Goal: Information Seeking & Learning: Check status

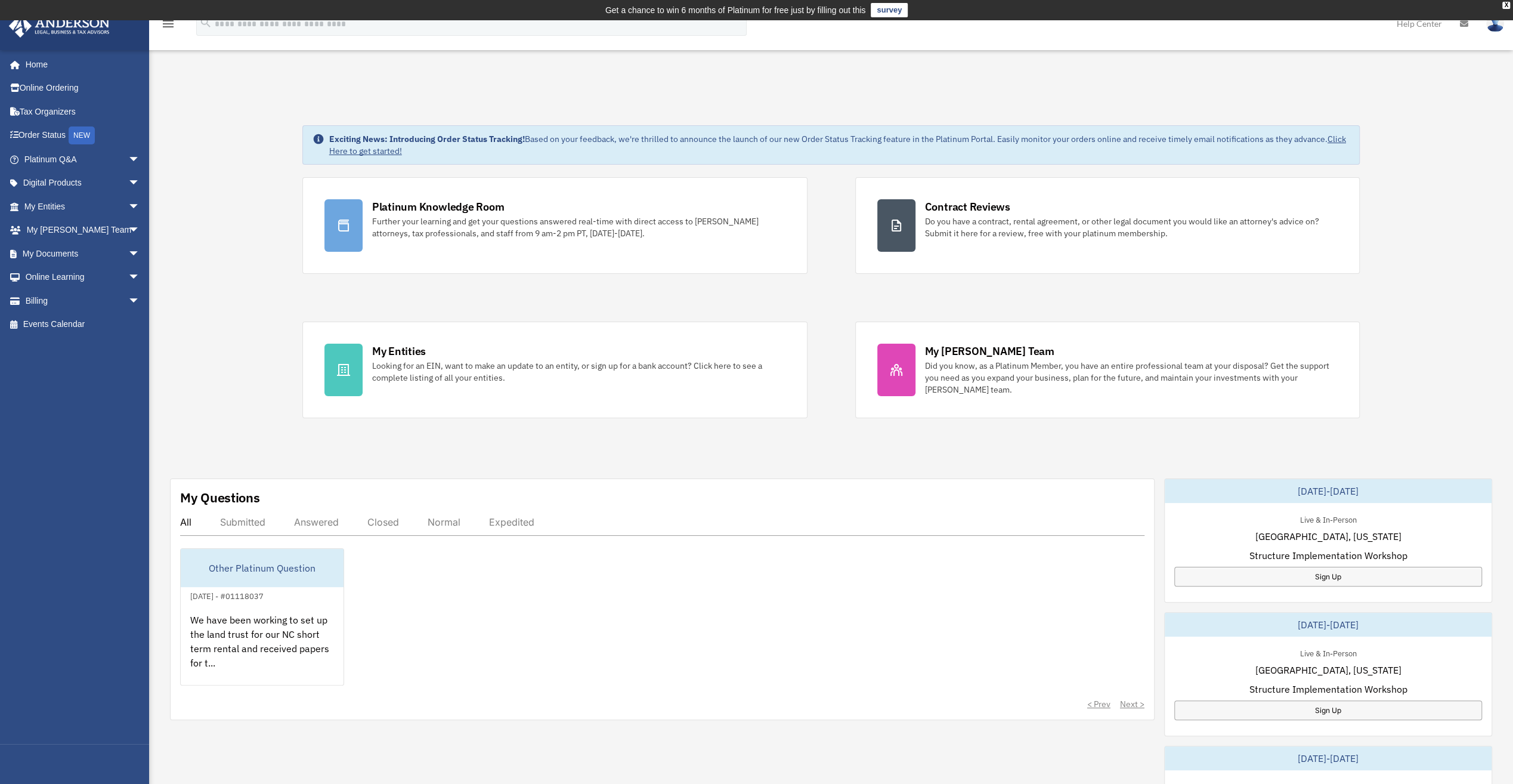
click at [1500, 26] on img at bounding box center [1496, 23] width 18 height 17
click at [1299, 53] on link "My Profile" at bounding box center [1316, 56] width 119 height 24
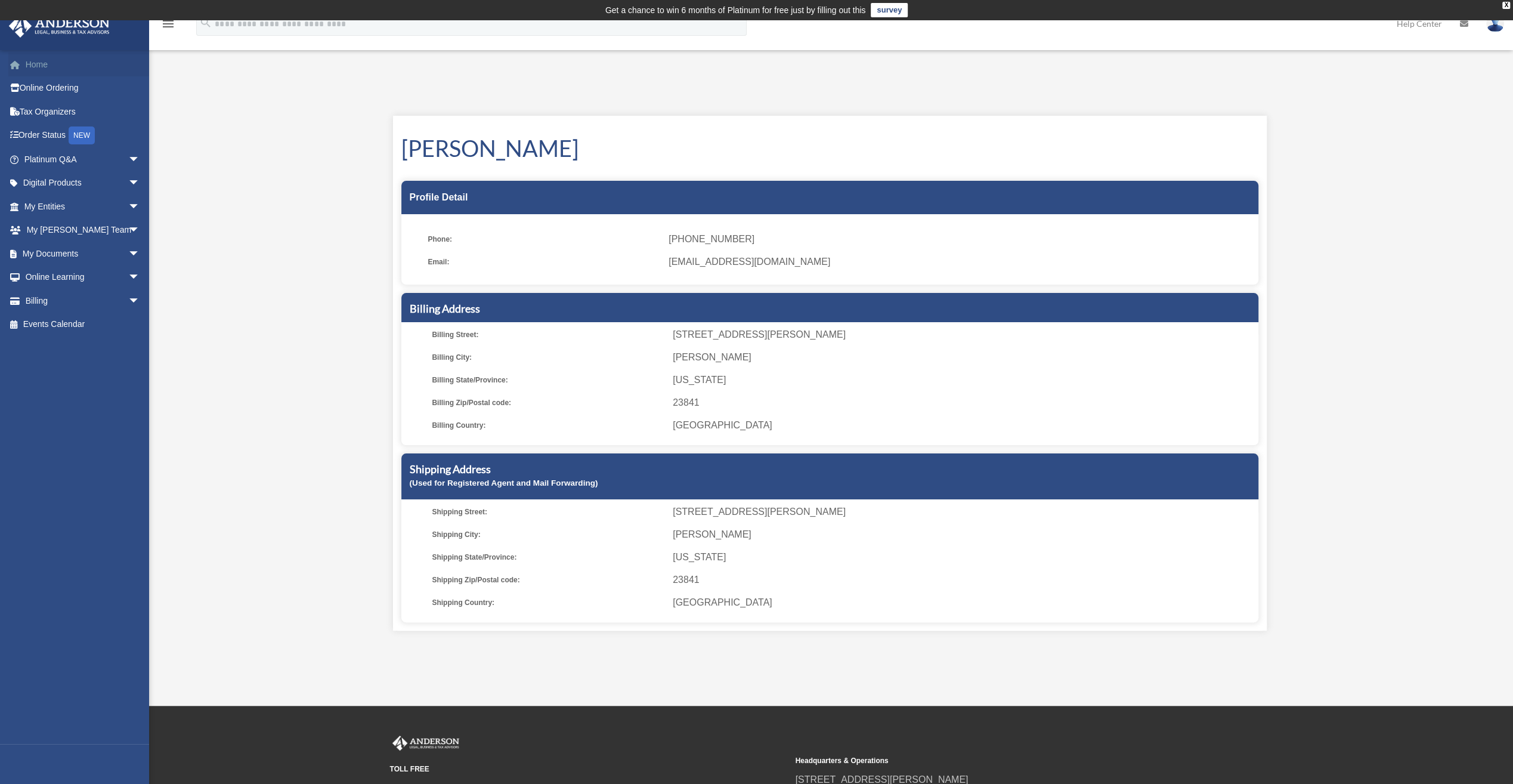
click at [56, 67] on link "Home" at bounding box center [83, 64] width 150 height 24
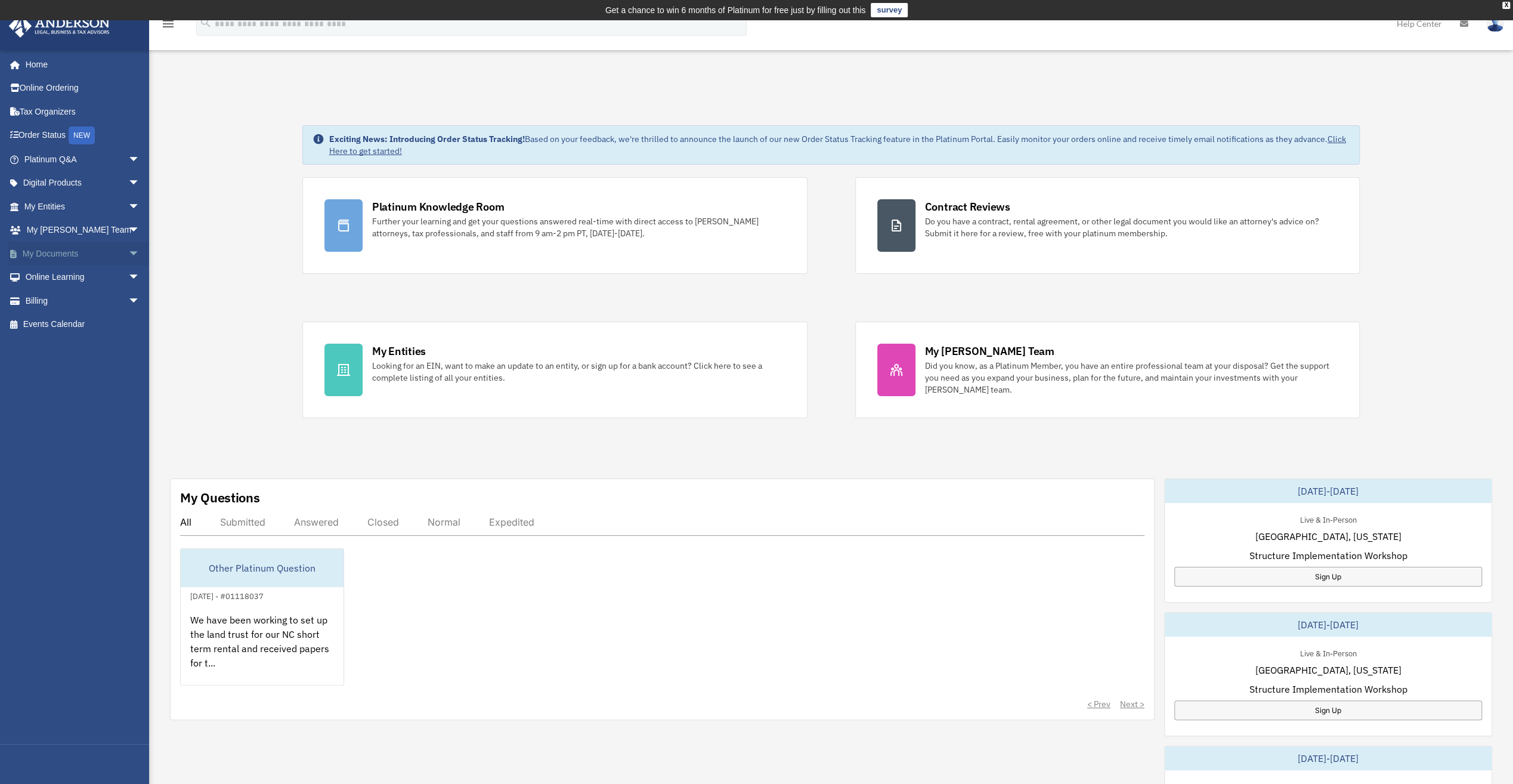
click at [72, 255] on link "My Documents arrow_drop_down" at bounding box center [83, 253] width 150 height 24
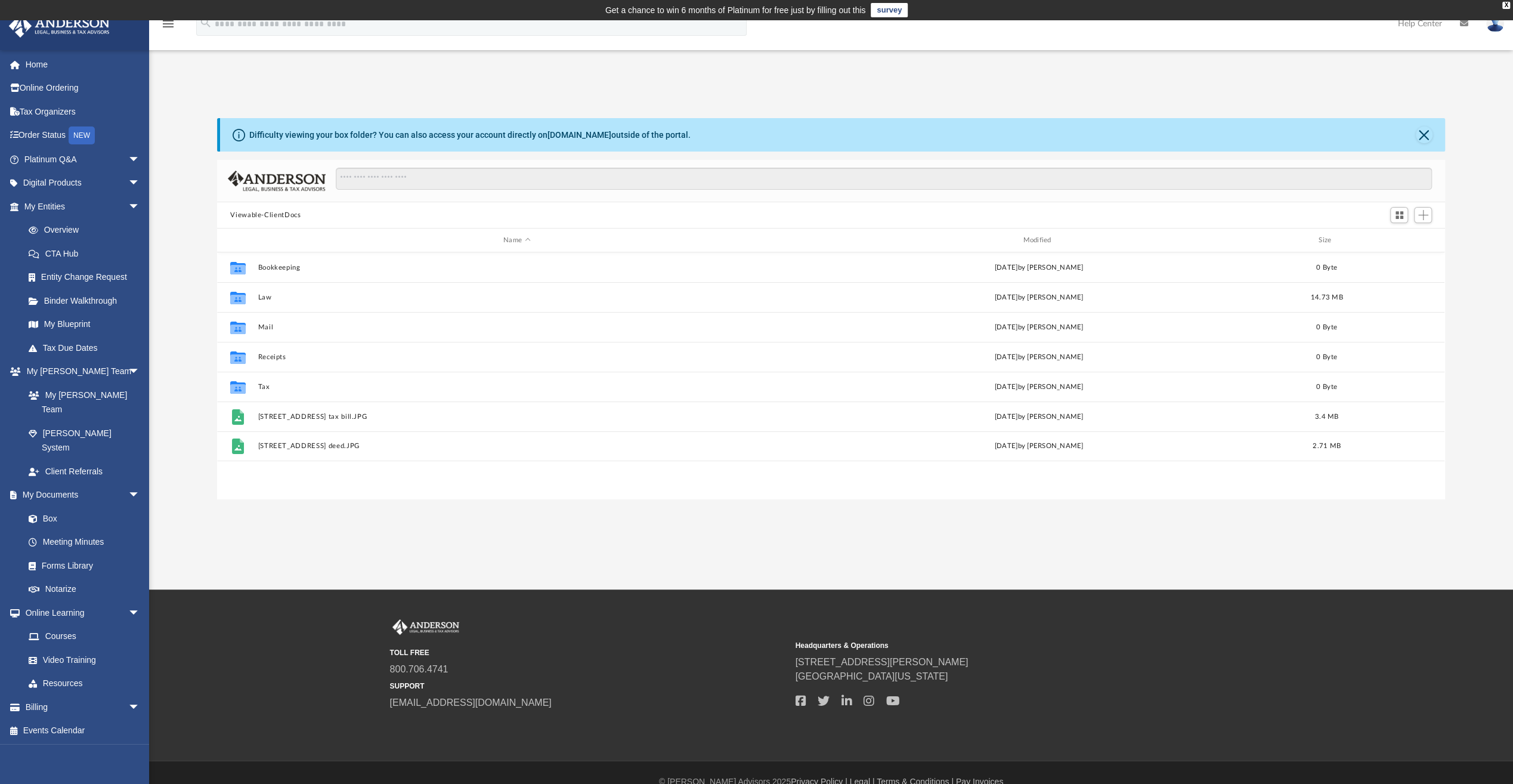
scroll to position [262, 1218]
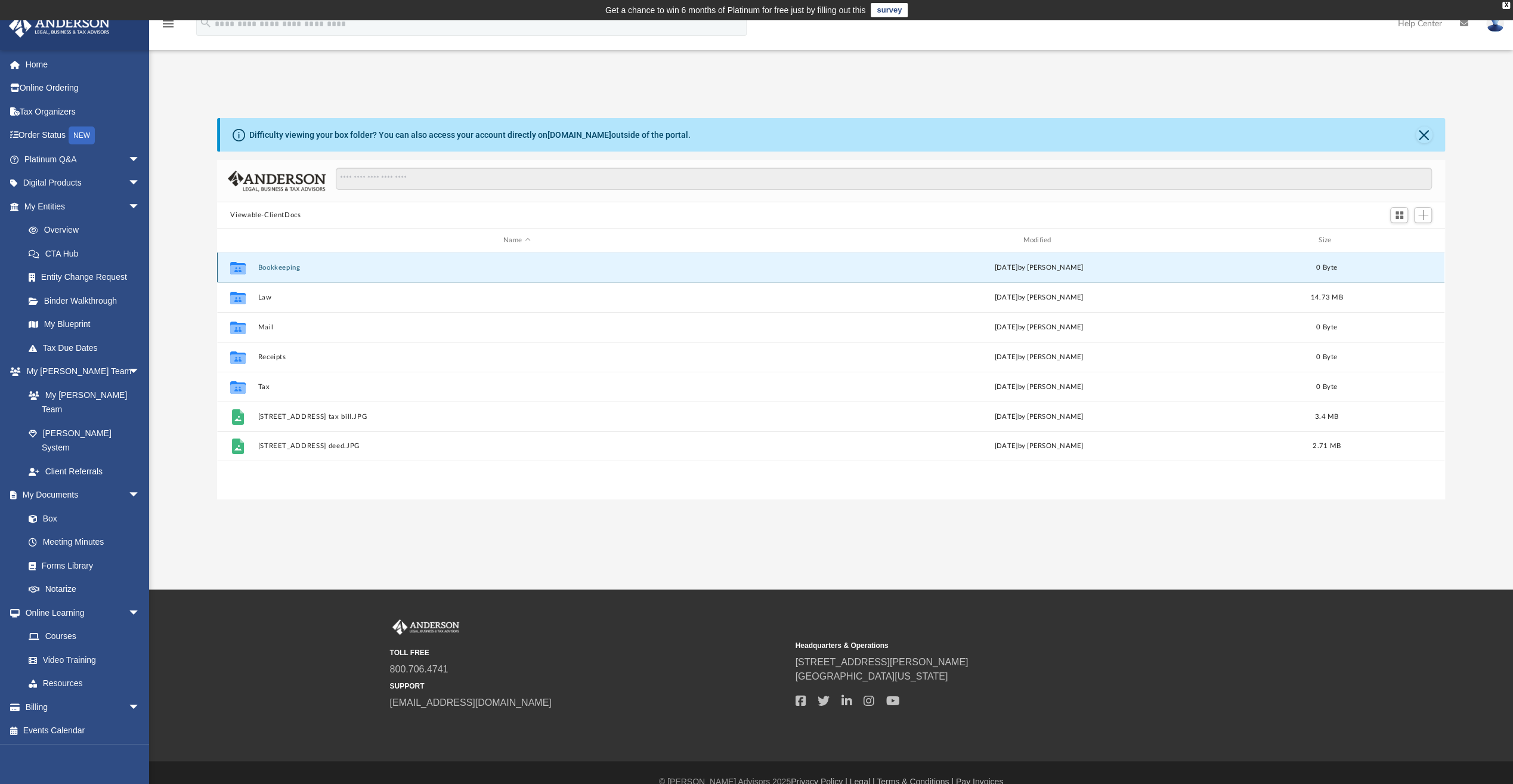
click at [285, 266] on button "Bookkeeping" at bounding box center [517, 267] width 517 height 8
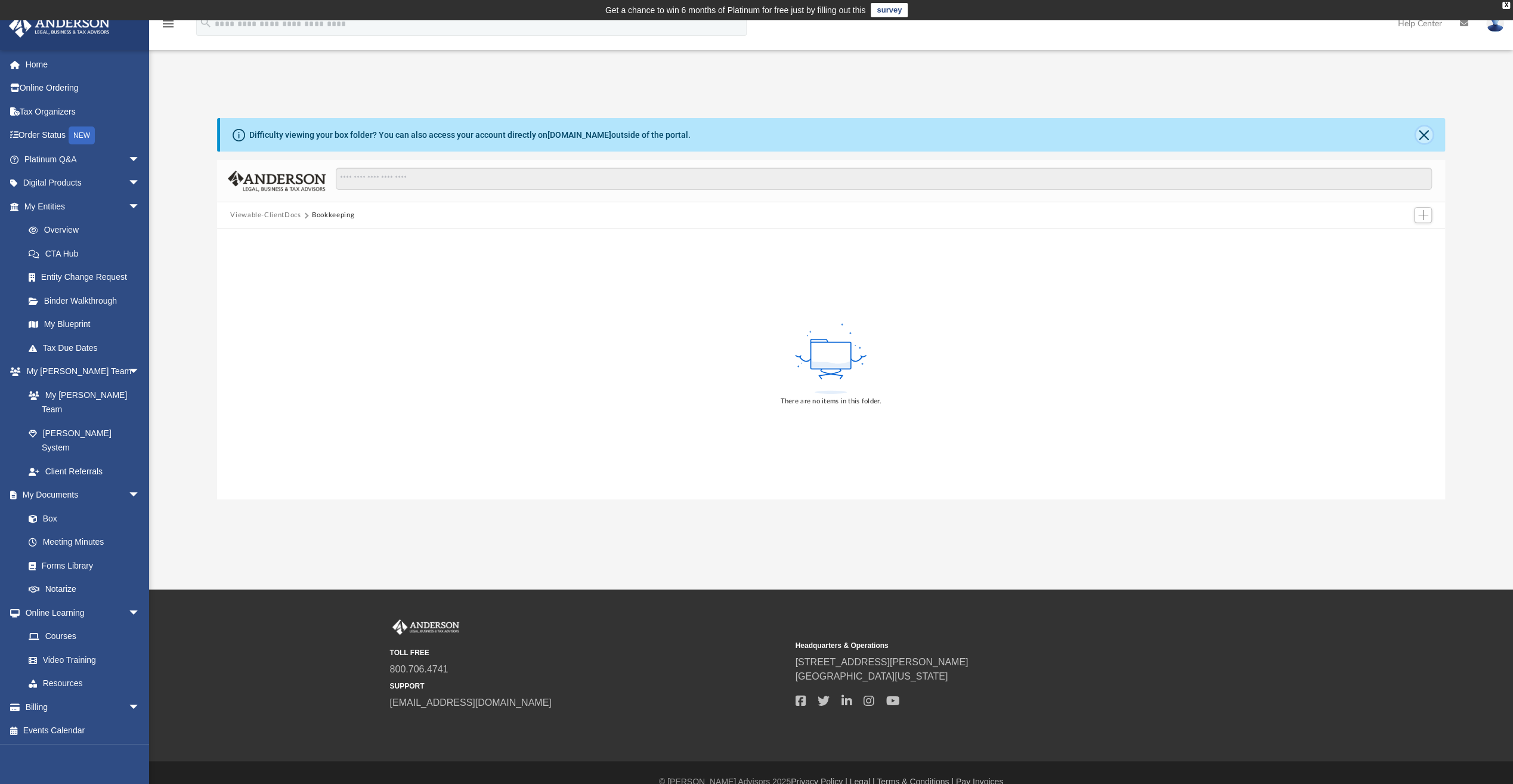
click at [1422, 133] on button "Close" at bounding box center [1425, 135] width 17 height 17
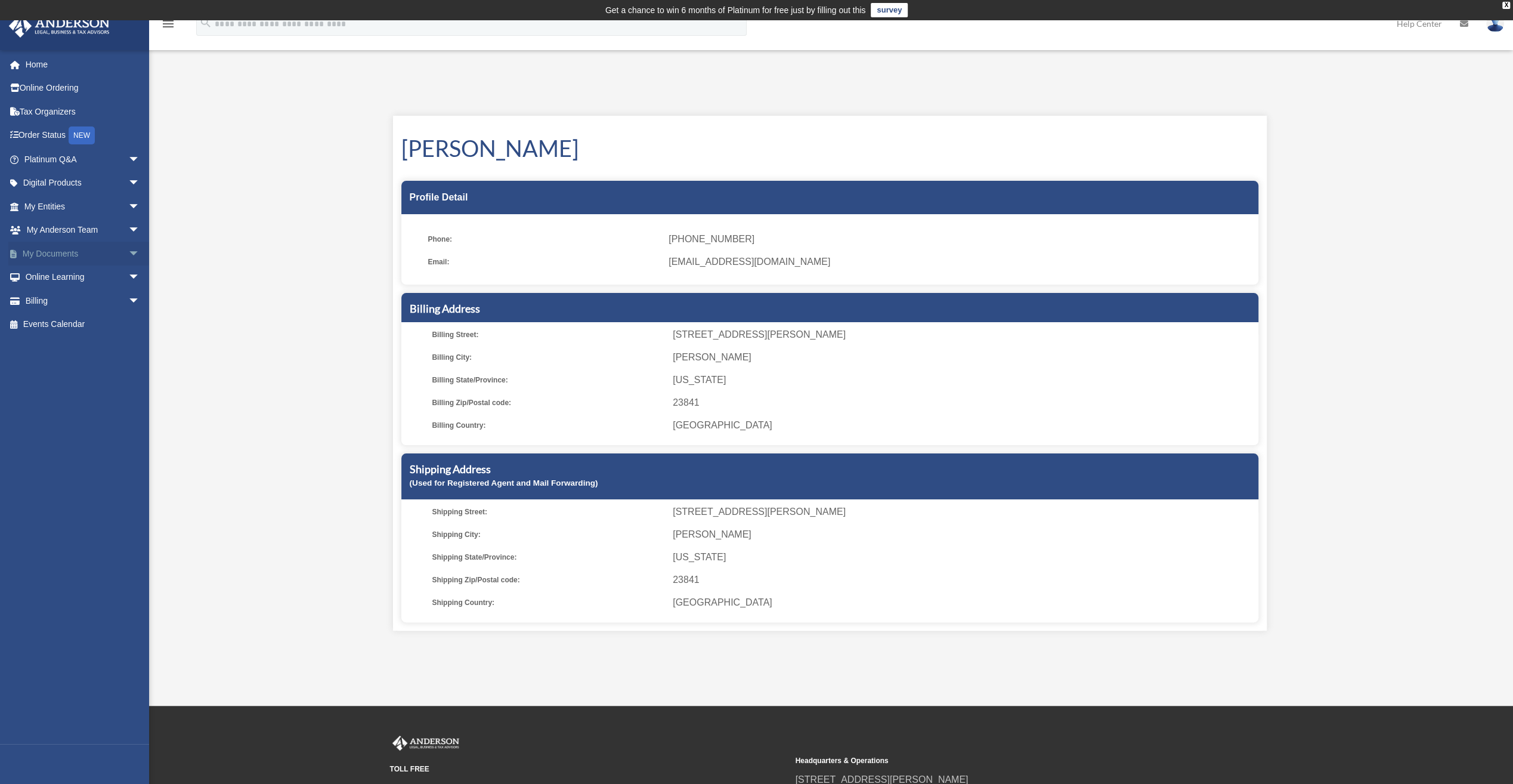
click at [74, 249] on link "My Documents arrow_drop_down" at bounding box center [83, 253] width 150 height 24
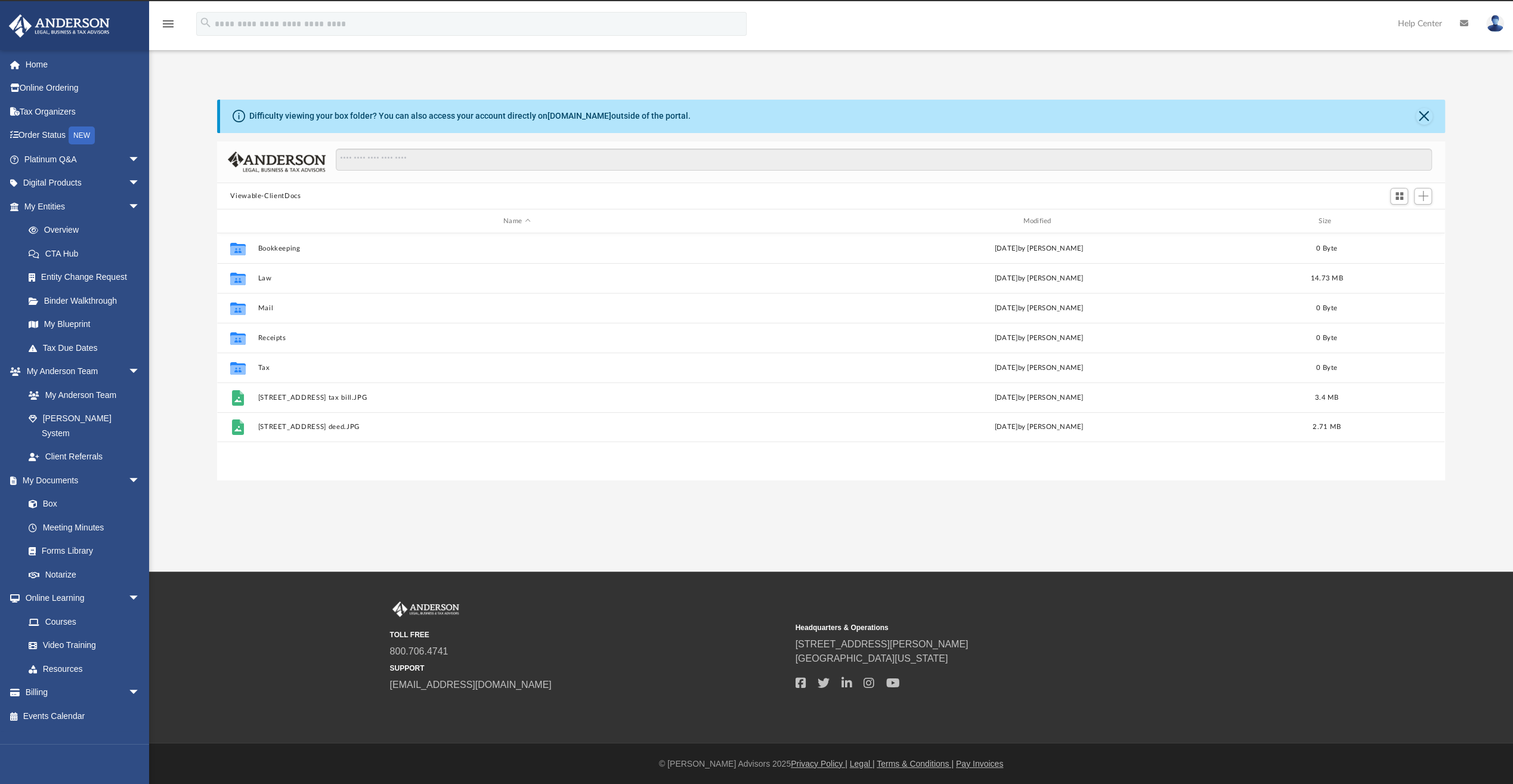
scroll to position [262, 1218]
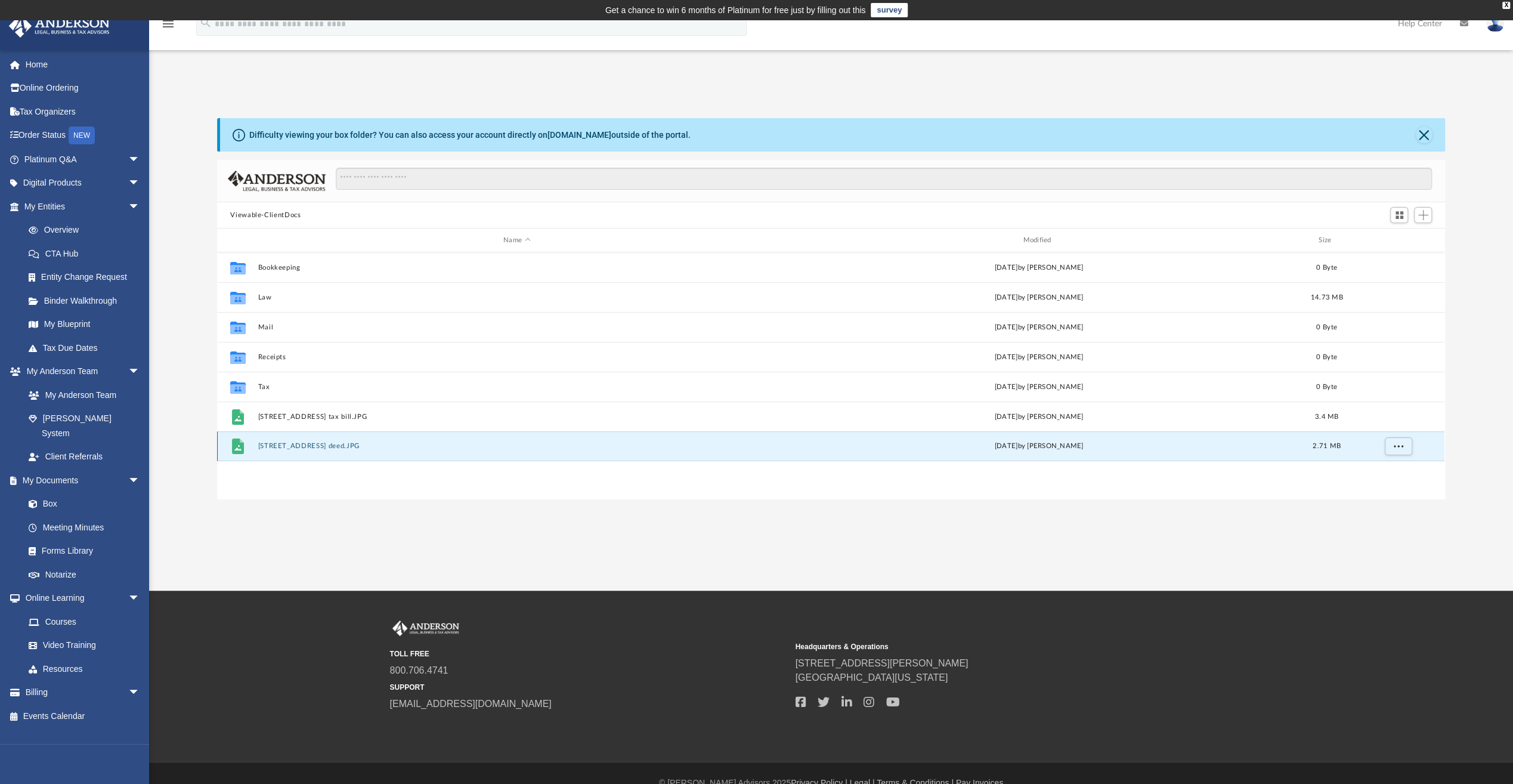
click at [279, 443] on button "203 hawks st deed.JPG" at bounding box center [517, 446] width 517 height 8
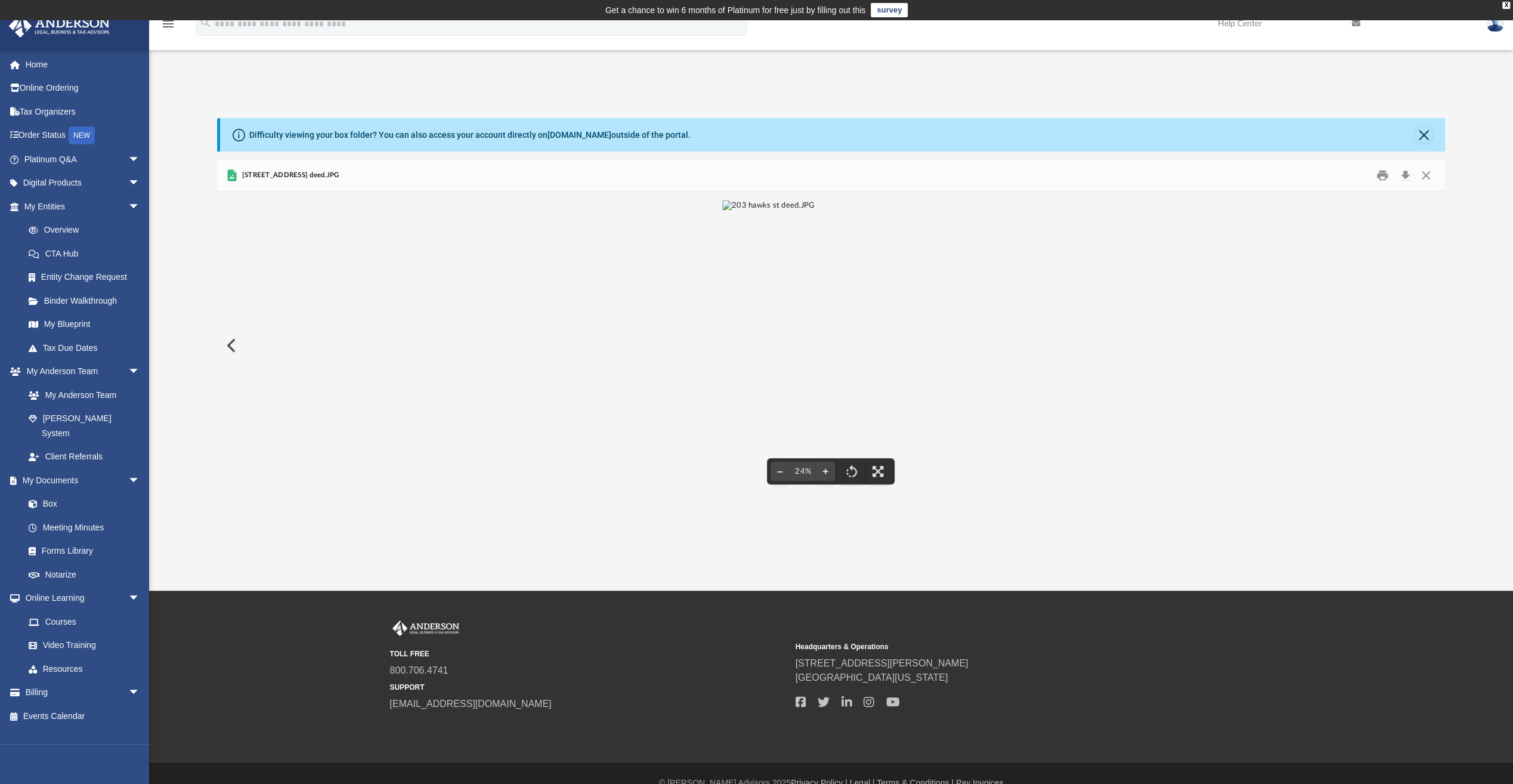
click at [815, 331] on img "File preview" at bounding box center [769, 346] width 93 height 290
click at [883, 202] on img "File preview" at bounding box center [831, 197] width 262 height 11
click at [815, 331] on img "File preview" at bounding box center [769, 346] width 93 height 290
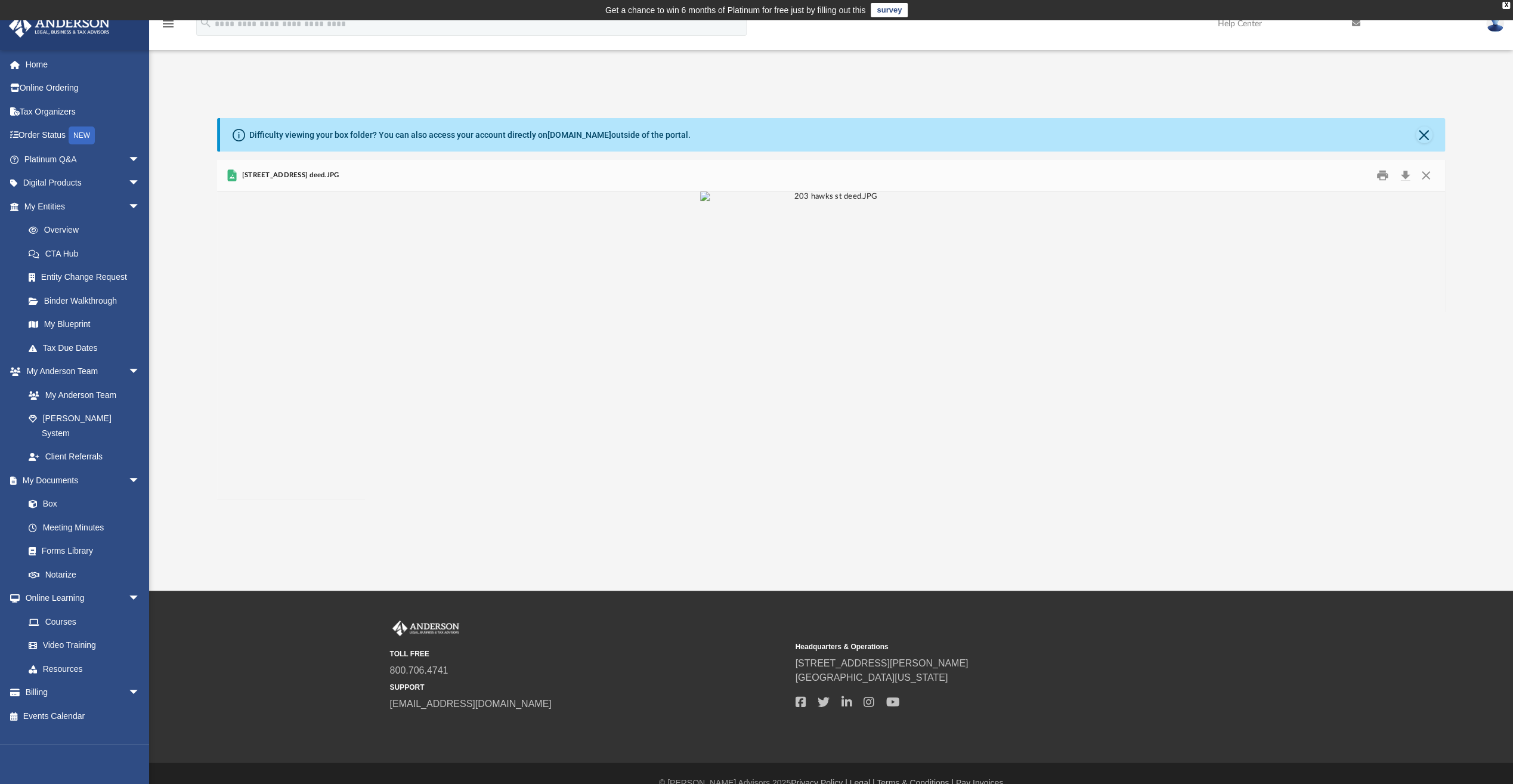
click at [883, 202] on img "File preview" at bounding box center [831, 197] width 262 height 11
click at [94, 468] on link "My Documents arrow_drop_down" at bounding box center [83, 480] width 150 height 24
click at [72, 468] on link "My Documents arrow_drop_down" at bounding box center [83, 480] width 150 height 24
click at [51, 468] on link "My Documents arrow_drop_down" at bounding box center [83, 480] width 150 height 24
click at [57, 62] on link "Home" at bounding box center [83, 64] width 150 height 24
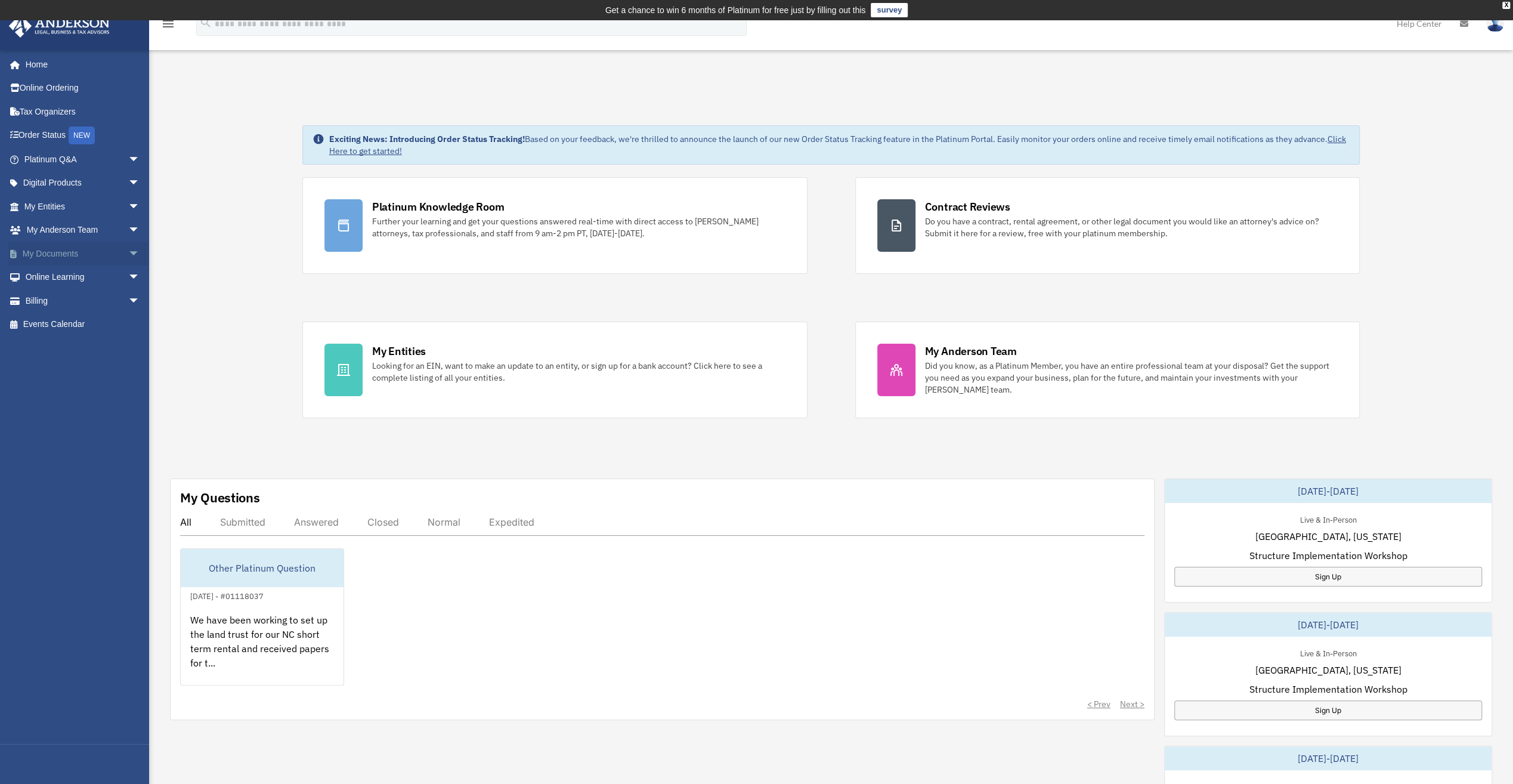
click at [57, 251] on link "My Documents arrow_drop_down" at bounding box center [83, 253] width 150 height 24
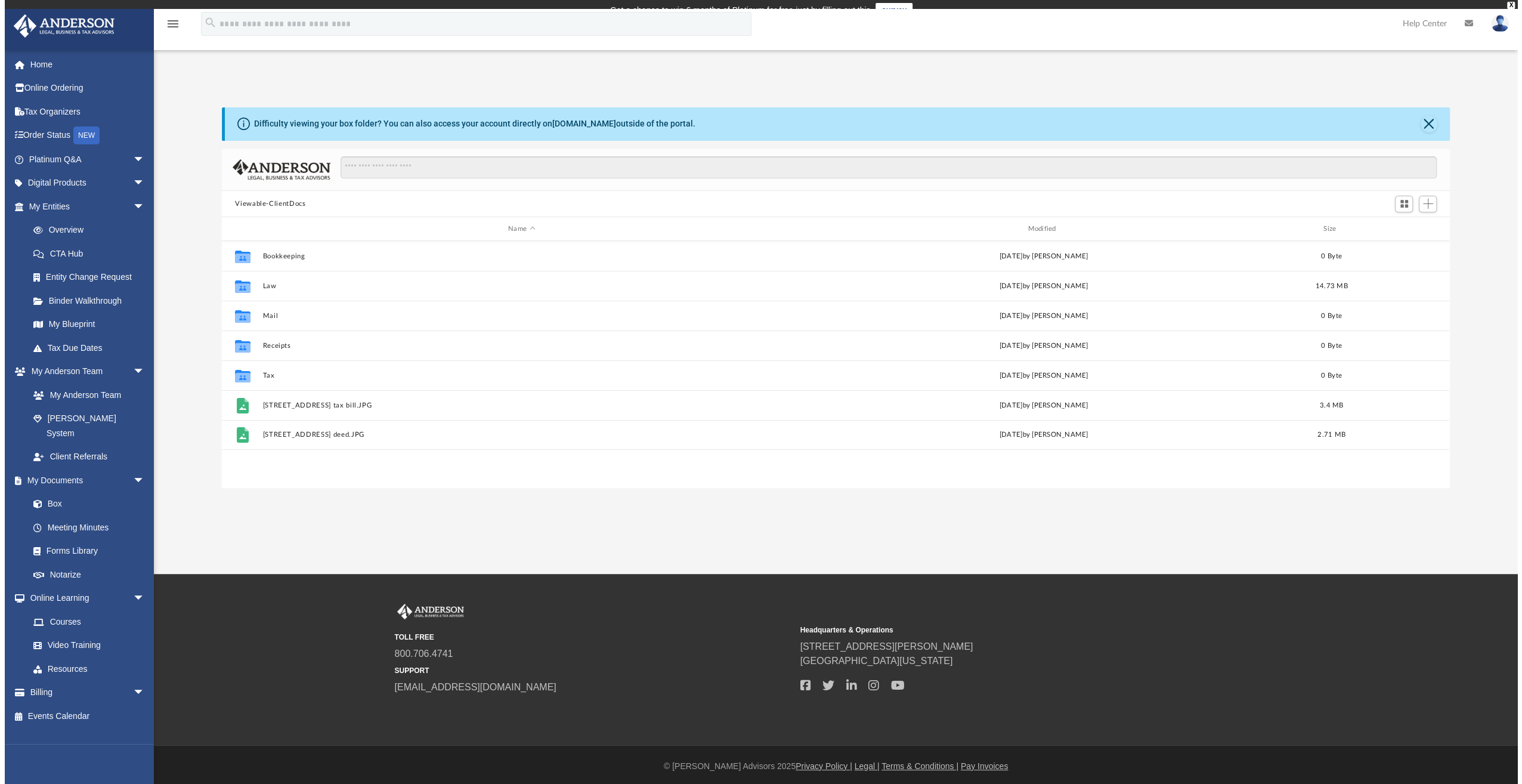
scroll to position [262, 1218]
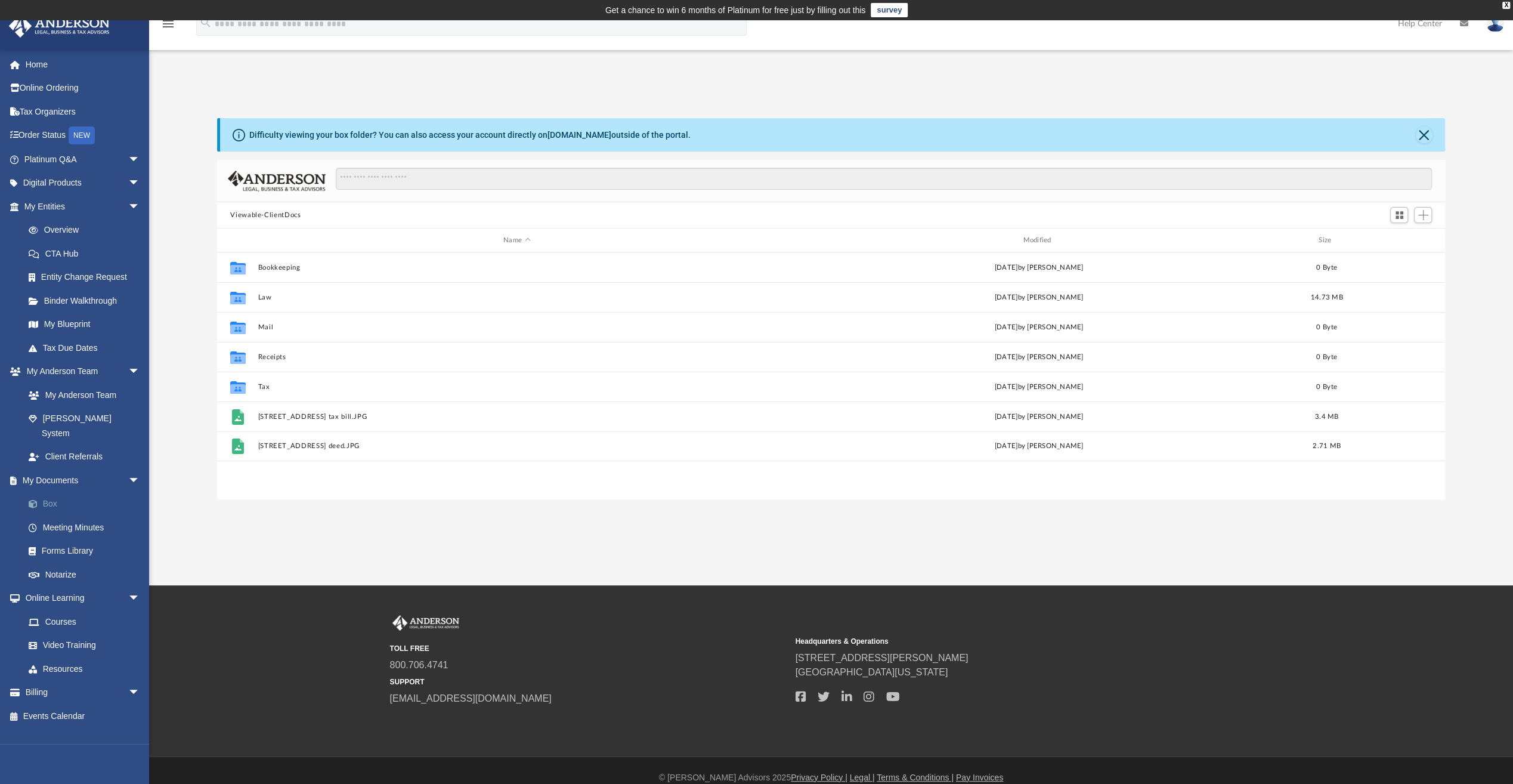
click at [51, 492] on link "Box" at bounding box center [87, 504] width 142 height 24
click at [1508, 4] on div "X" at bounding box center [1507, 5] width 8 height 7
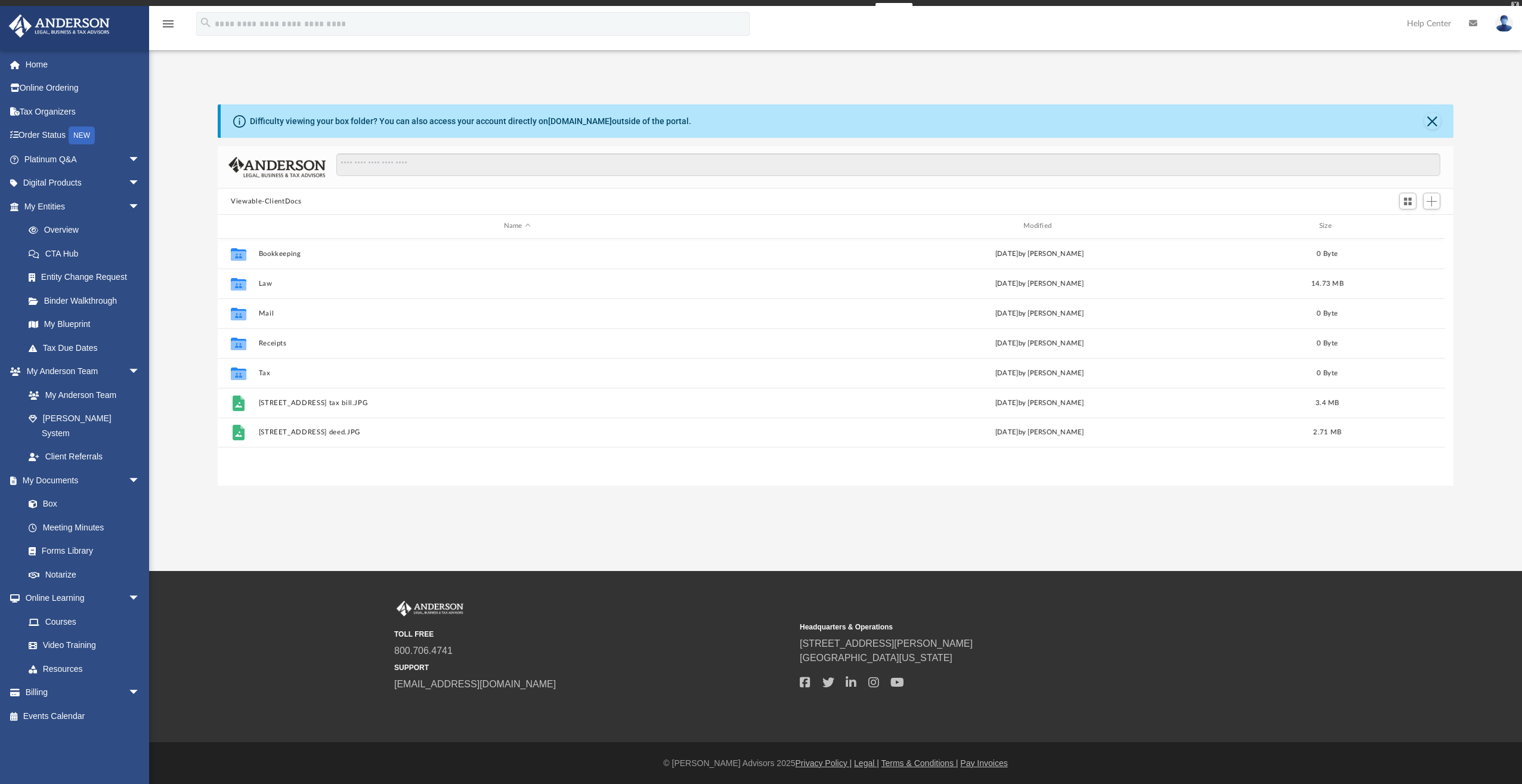
scroll to position [262, 1226]
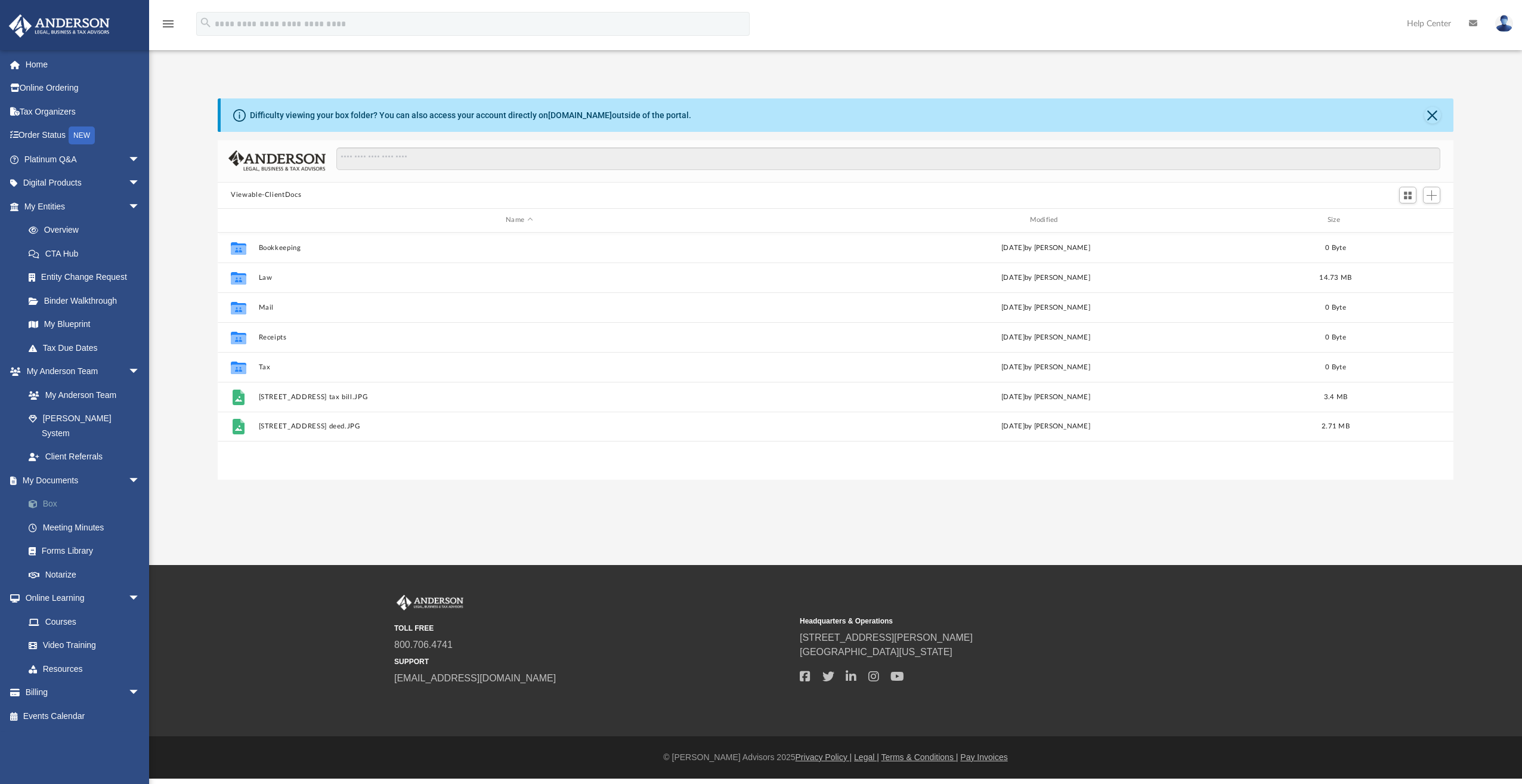
click at [51, 492] on link "Box" at bounding box center [87, 504] width 142 height 24
click at [74, 468] on link "My Documents arrow_drop_down" at bounding box center [83, 480] width 150 height 24
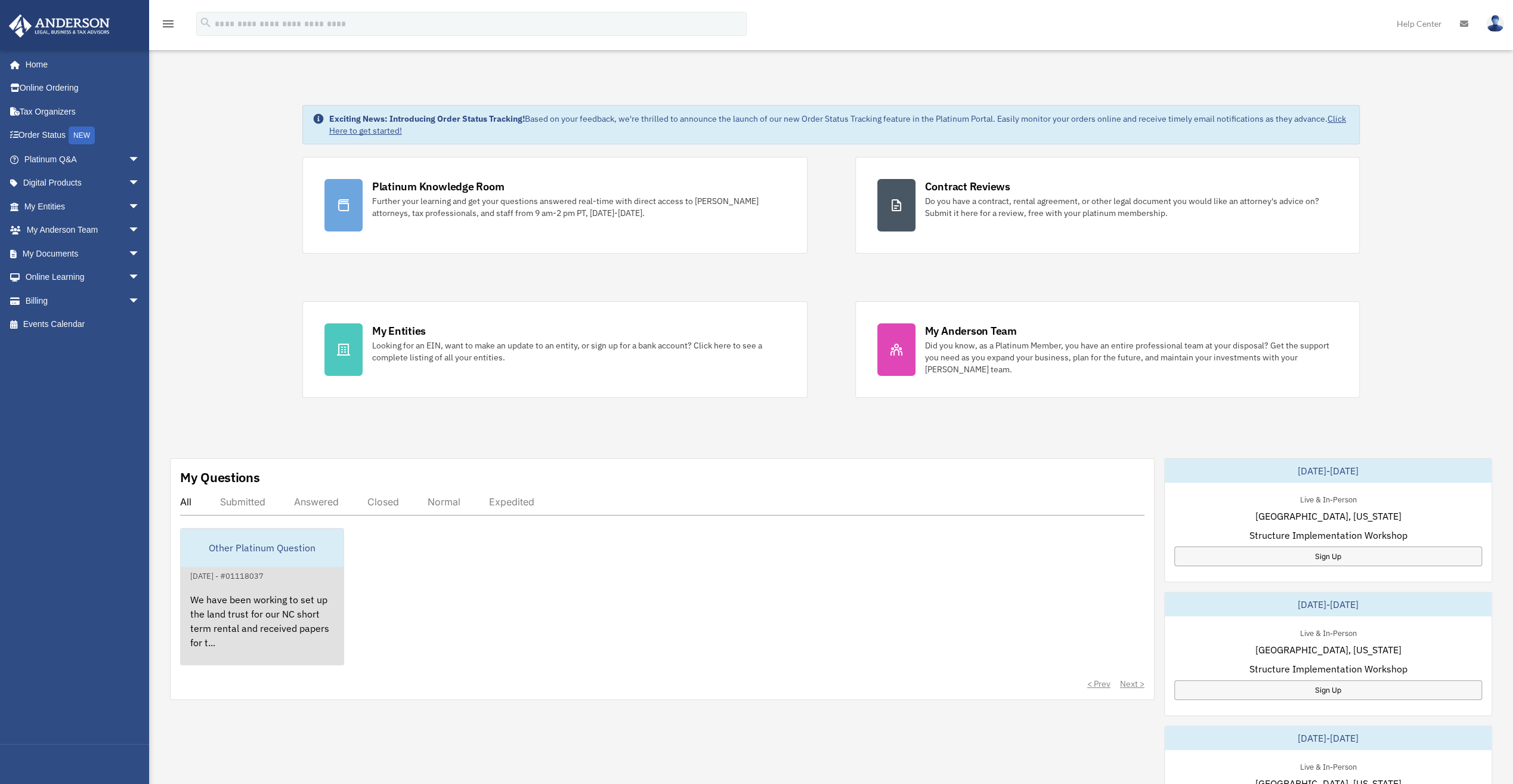
click at [249, 546] on div "Other Platinum Question" at bounding box center [262, 547] width 163 height 38
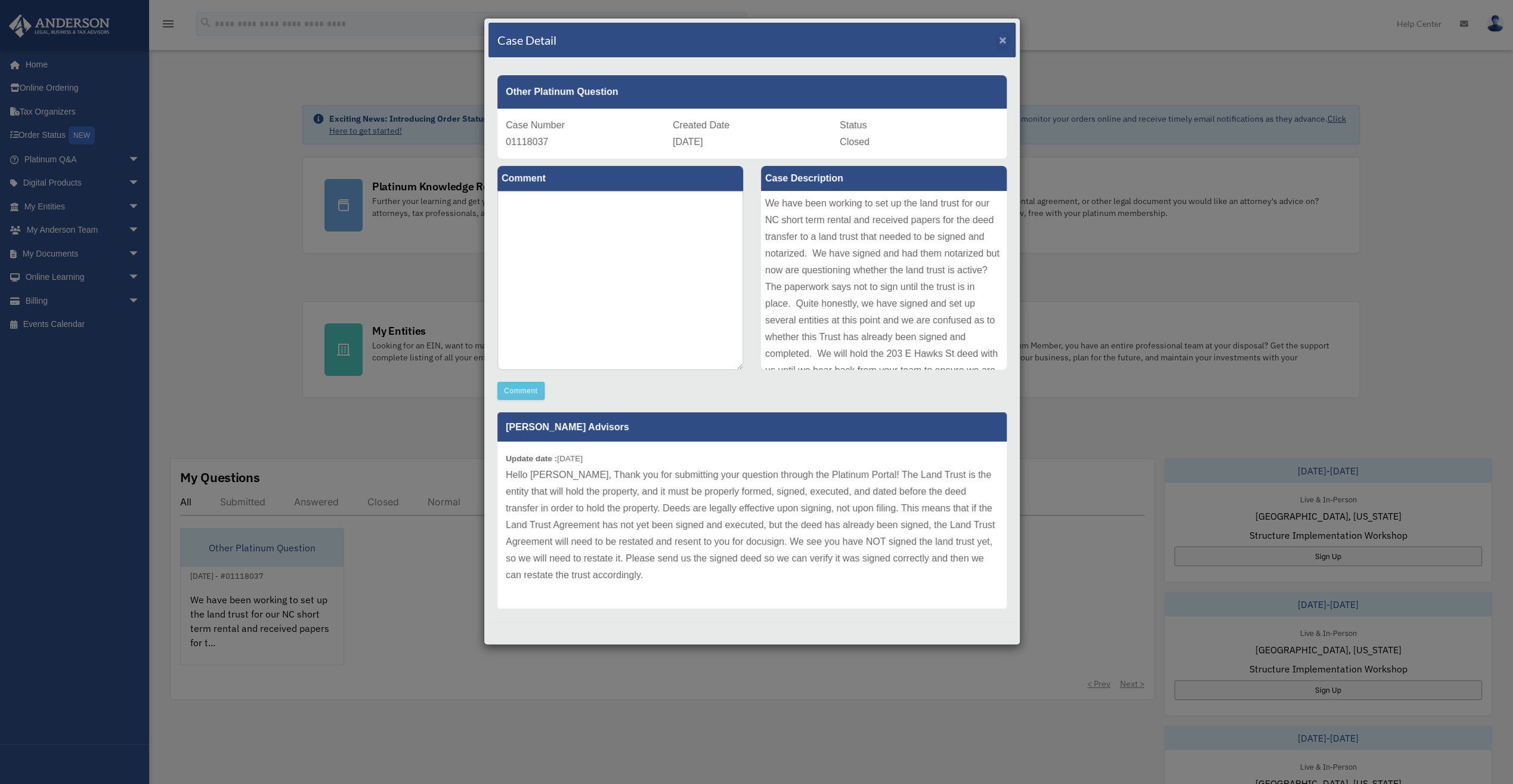
click at [1007, 38] on div "Case Detail ×" at bounding box center [752, 40] width 527 height 35
click at [1005, 38] on span "×" at bounding box center [1003, 39] width 8 height 13
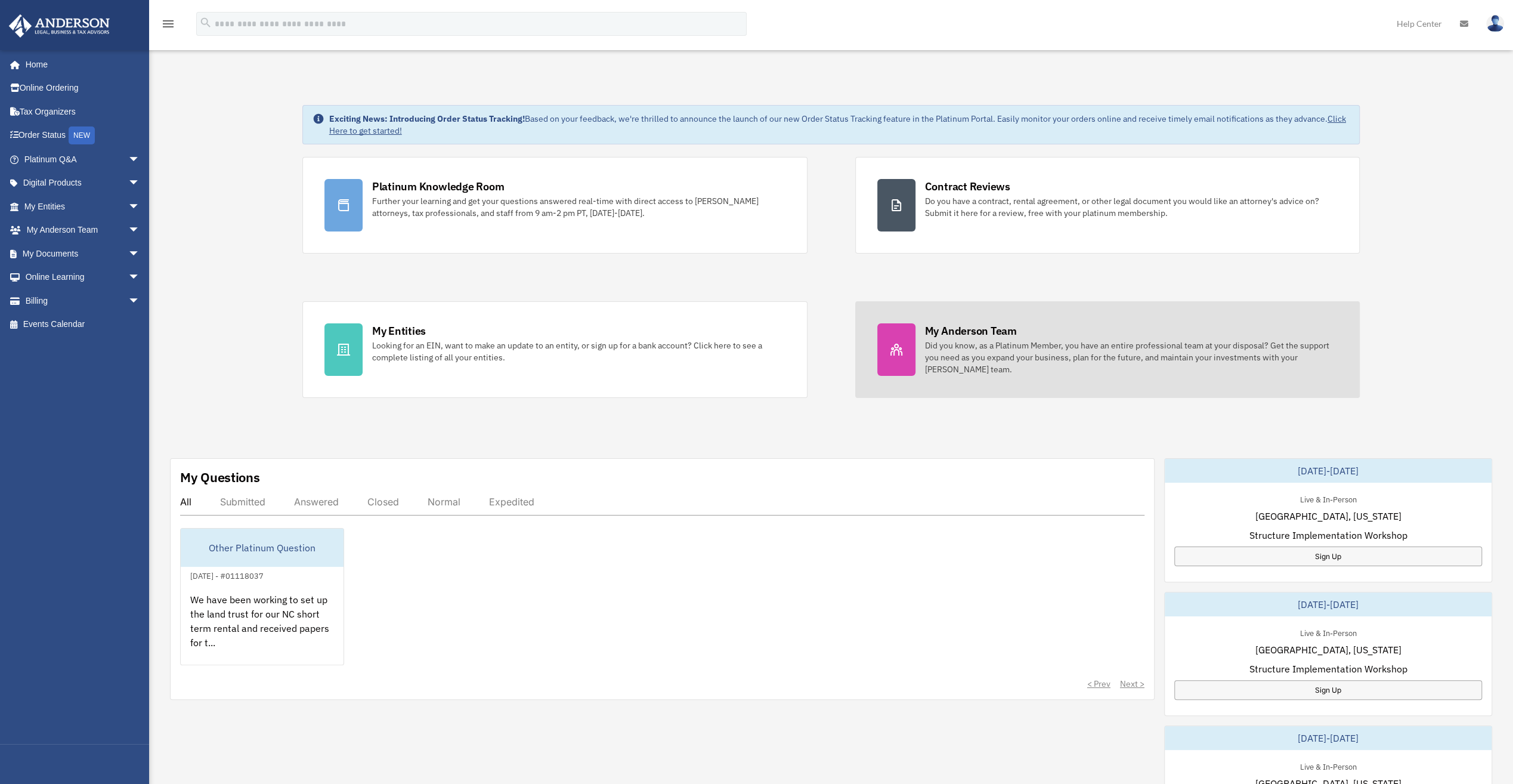
click at [981, 329] on div "My Anderson Team" at bounding box center [971, 330] width 92 height 15
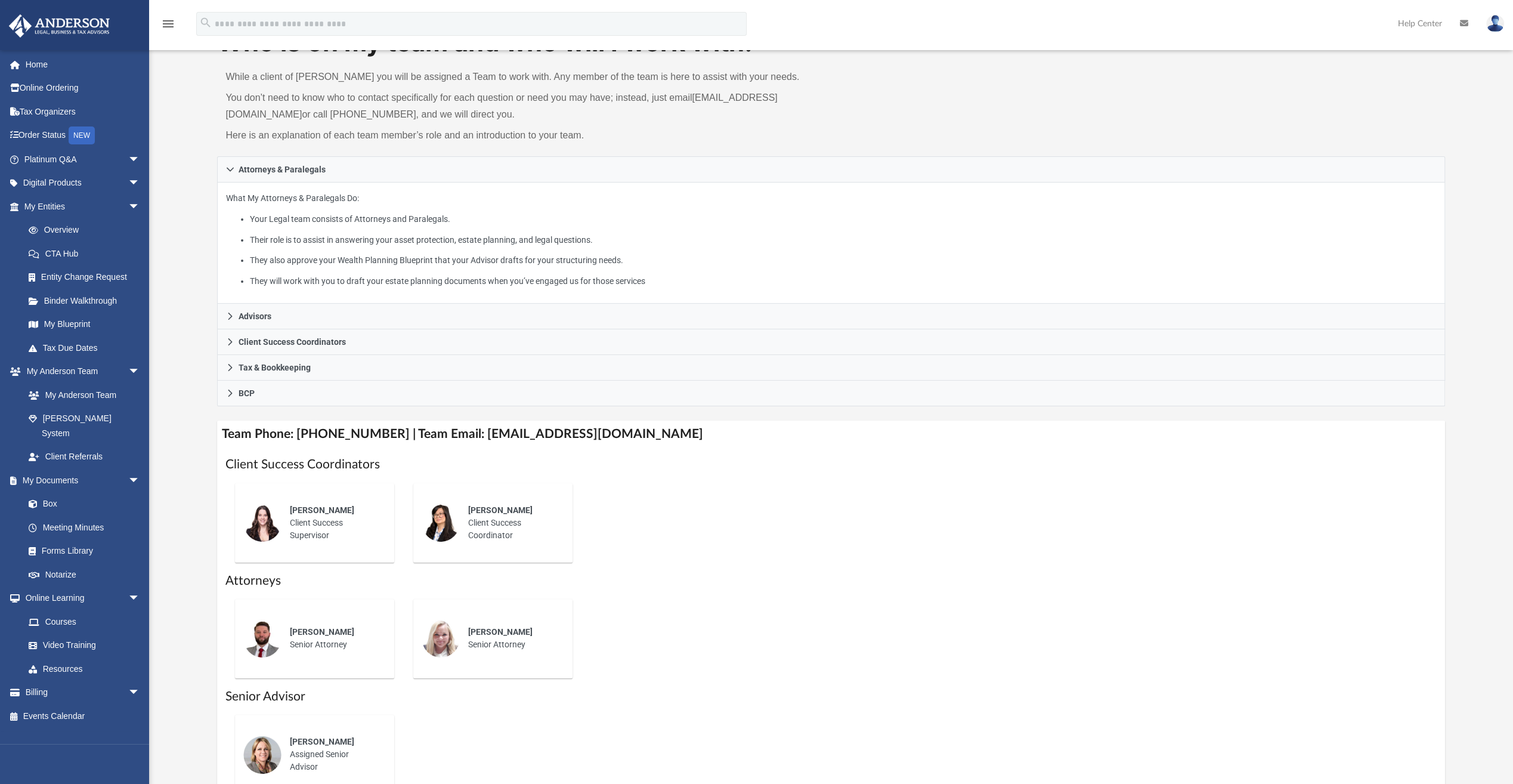
scroll to position [106, 0]
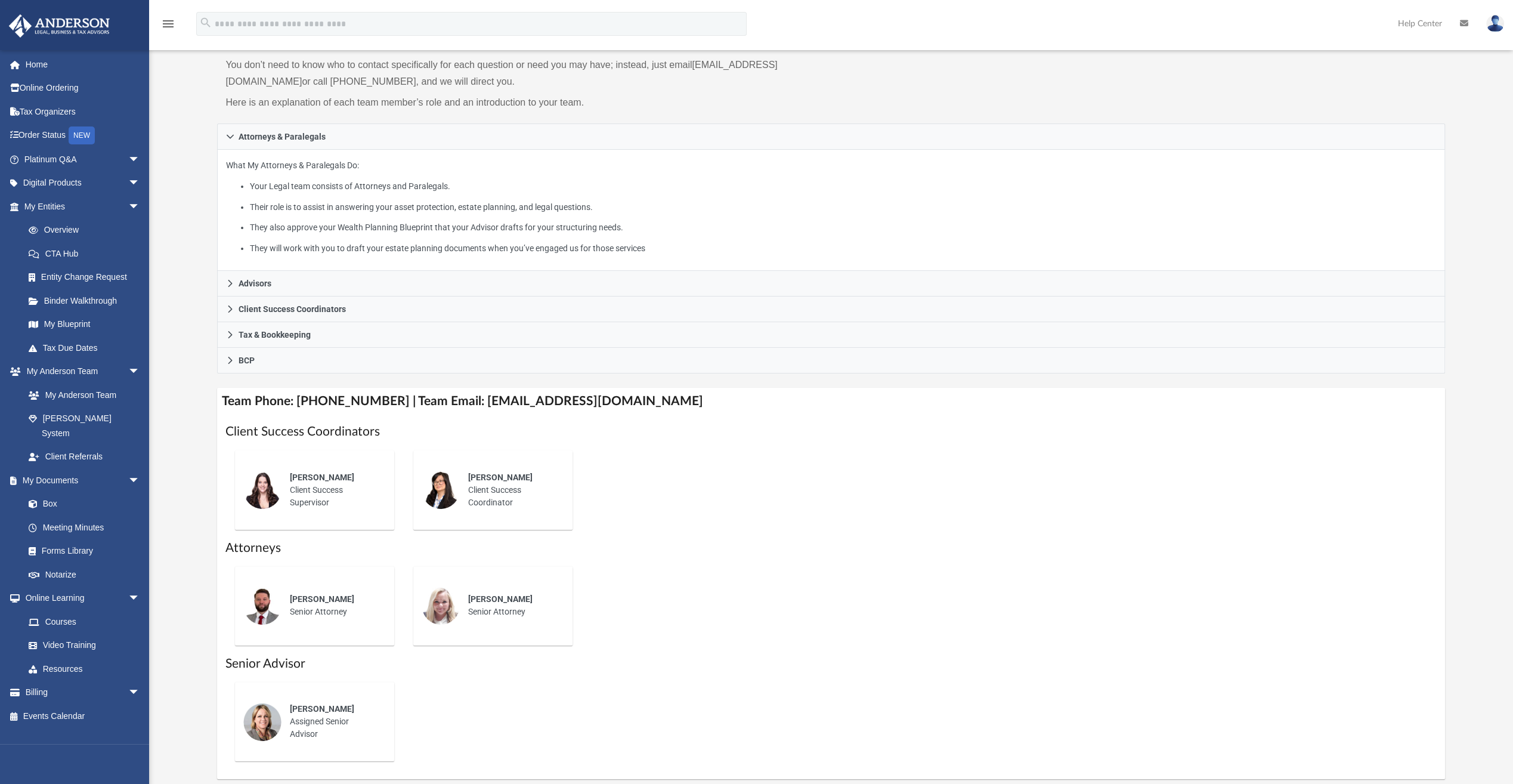
click at [269, 481] on img at bounding box center [263, 490] width 38 height 38
click at [269, 476] on img at bounding box center [263, 490] width 38 height 38
click at [56, 492] on link "Box" at bounding box center [87, 504] width 142 height 24
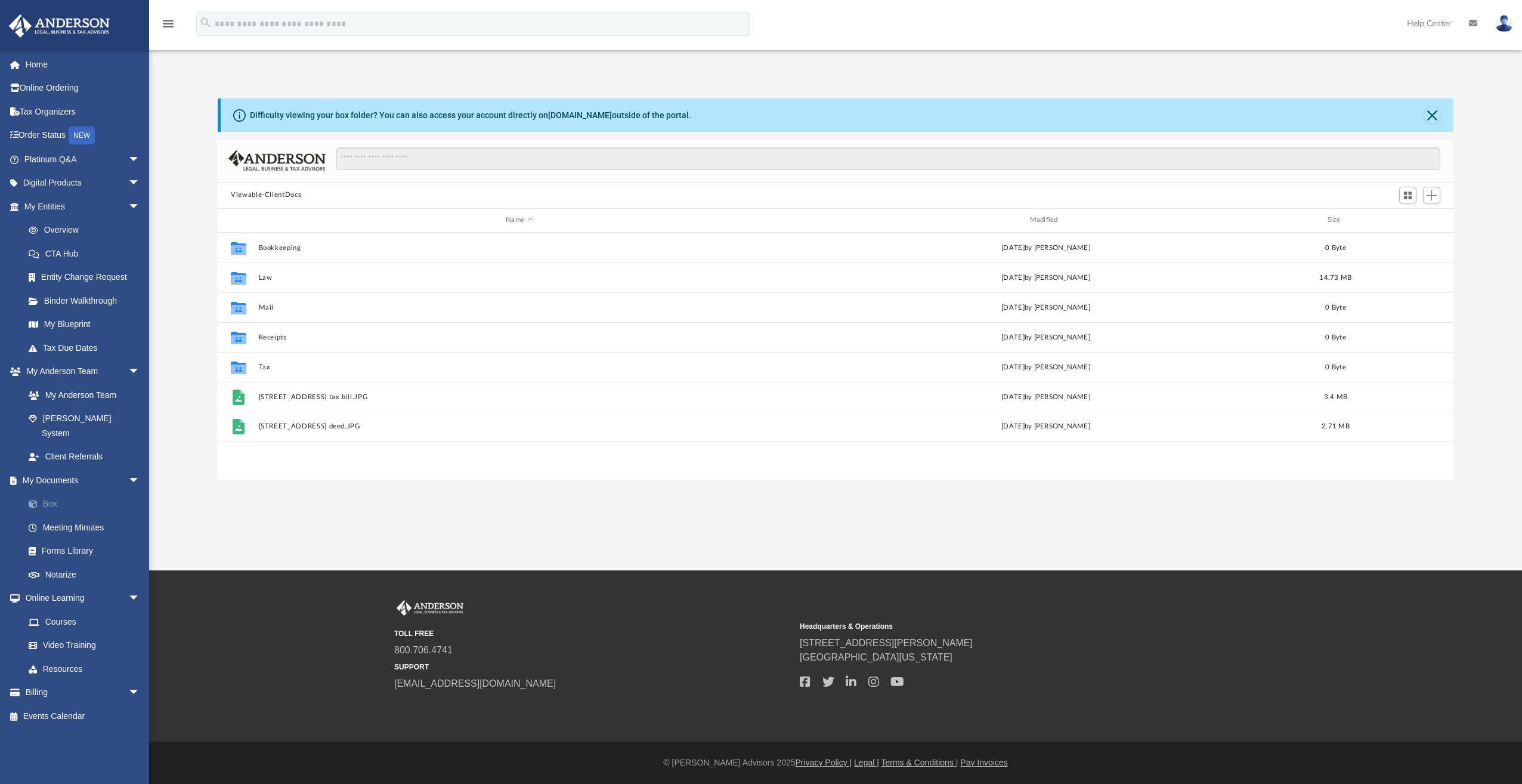
scroll to position [262, 1226]
click at [50, 492] on link "Box" at bounding box center [87, 504] width 142 height 24
click at [51, 492] on link "Box" at bounding box center [87, 504] width 142 height 24
click at [54, 492] on link "Box" at bounding box center [87, 504] width 142 height 24
click at [1432, 115] on button "Close" at bounding box center [1433, 115] width 17 height 17
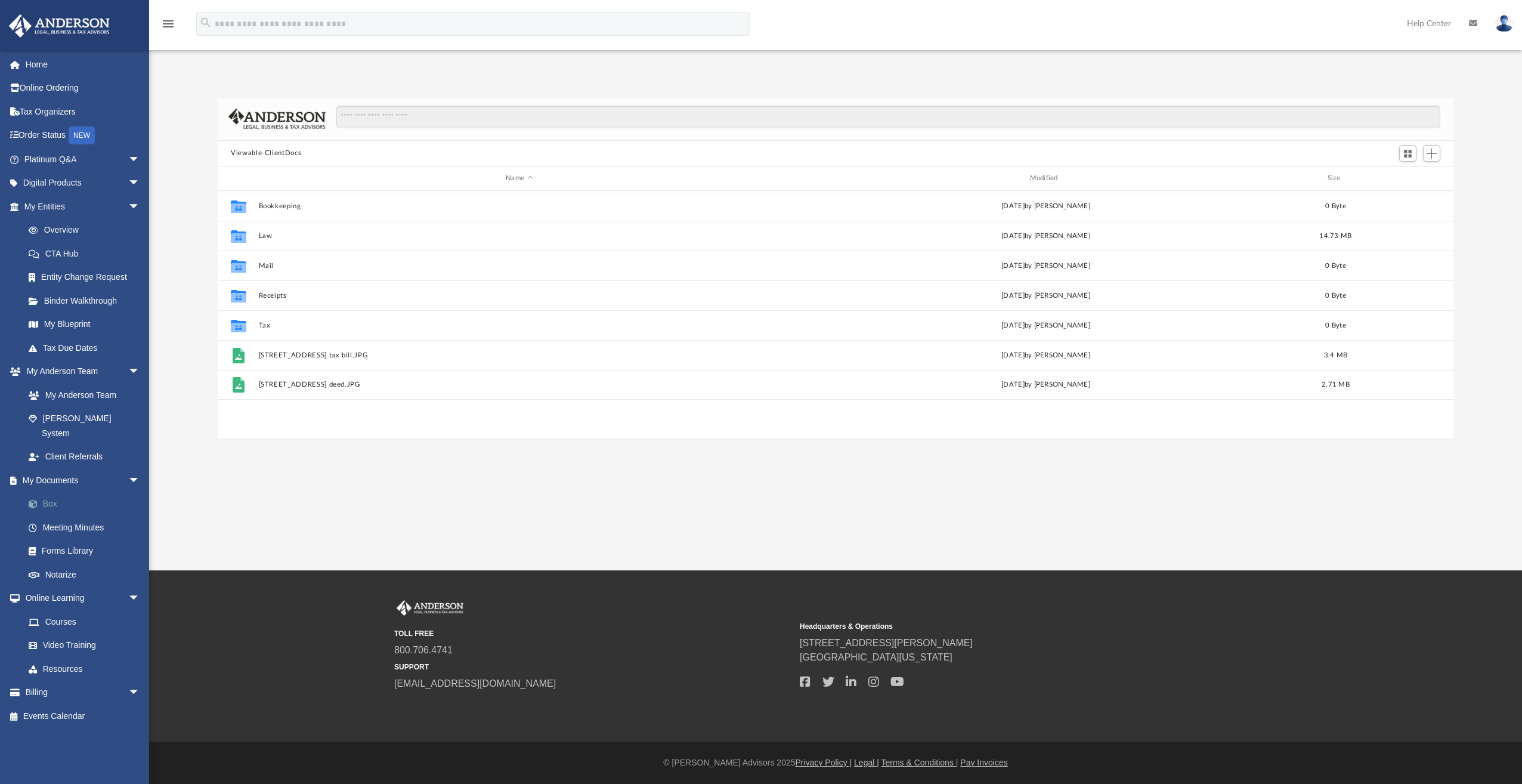
click at [47, 492] on link "Box" at bounding box center [87, 504] width 142 height 24
click at [93, 165] on link "Platinum Q&A arrow_drop_down" at bounding box center [83, 159] width 150 height 24
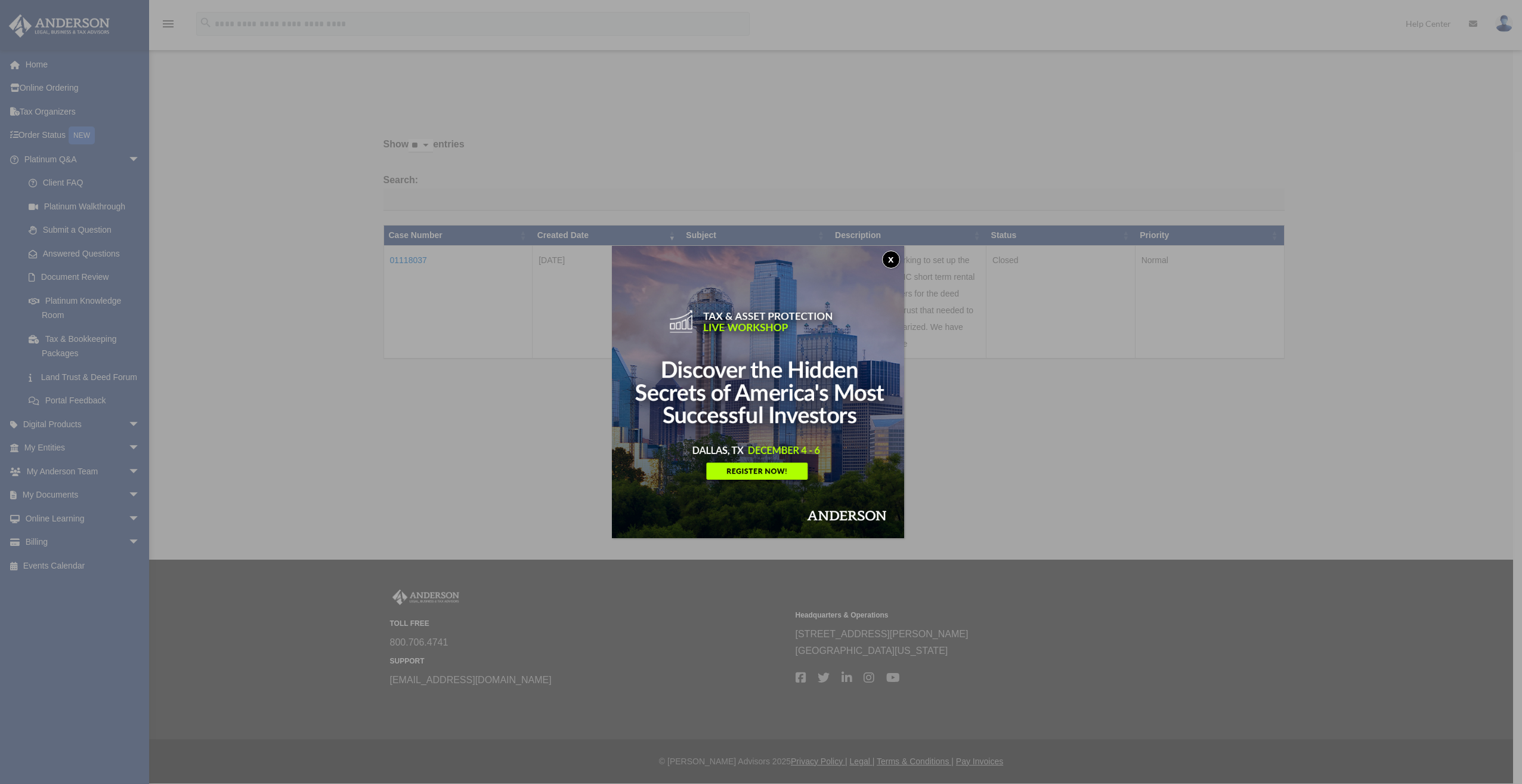
click at [894, 253] on button "x" at bounding box center [891, 260] width 18 height 18
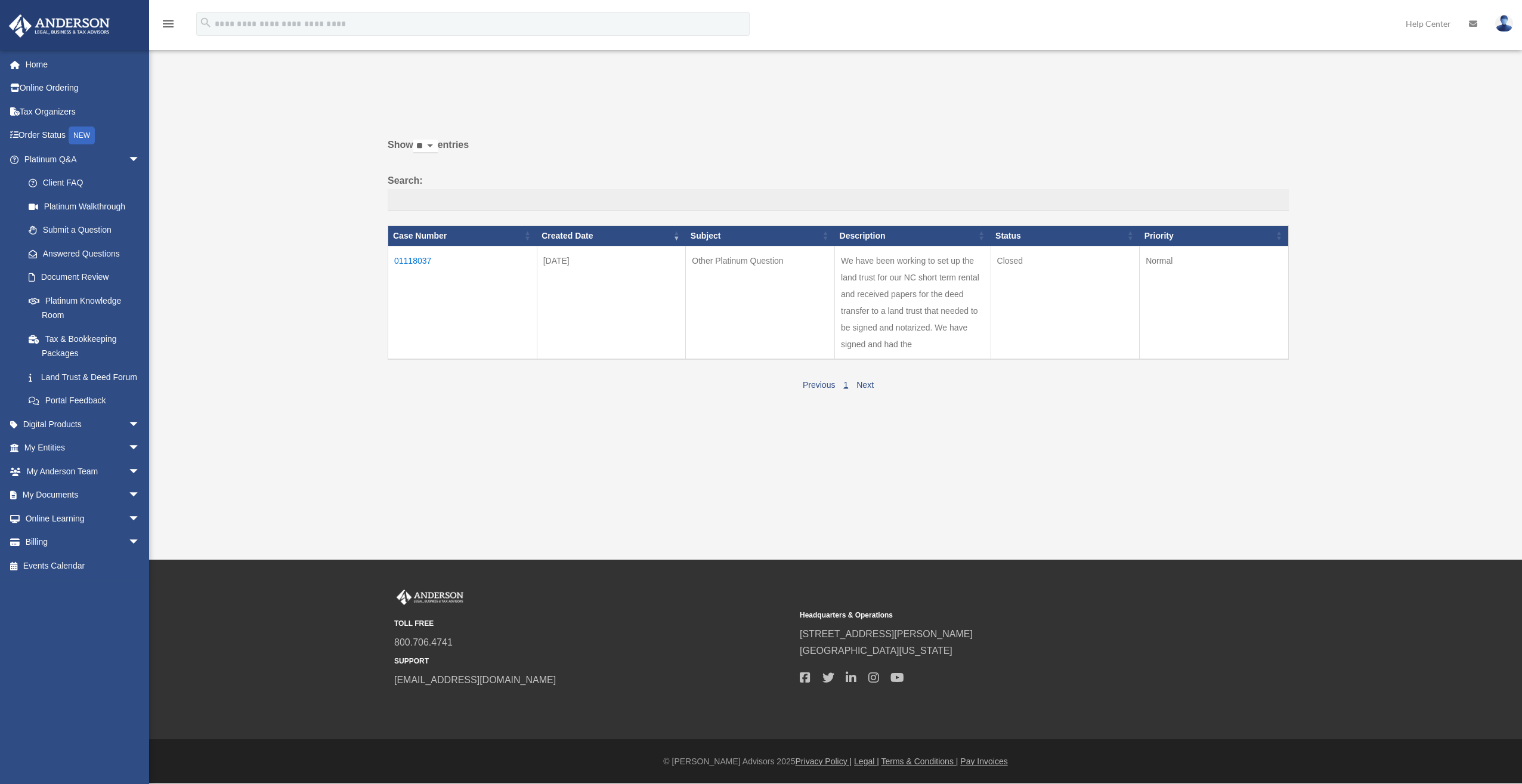
click at [905, 268] on td "We have been working to set up the land trust for our NC short term rental and …" at bounding box center [914, 302] width 156 height 113
click at [901, 304] on td "We have been working to set up the land trust for our NC short term rental and …" at bounding box center [914, 302] width 156 height 113
click at [422, 263] on td "01118037" at bounding box center [463, 302] width 149 height 113
